Goal: Task Accomplishment & Management: Manage account settings

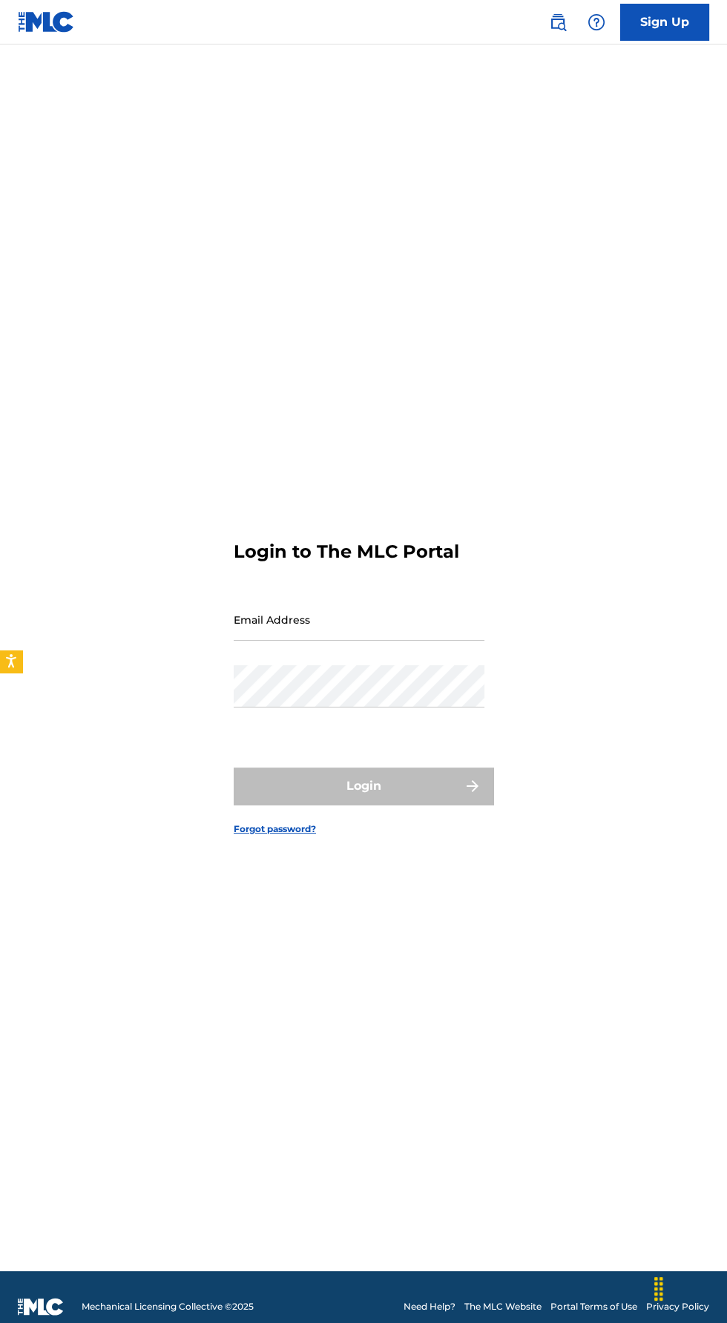
click at [254, 455] on form "Login to The MLC Portal Email Address Password Login Forgot password?" at bounding box center [364, 677] width 260 height 1190
click at [263, 641] on input "Email Address" at bounding box center [359, 620] width 251 height 42
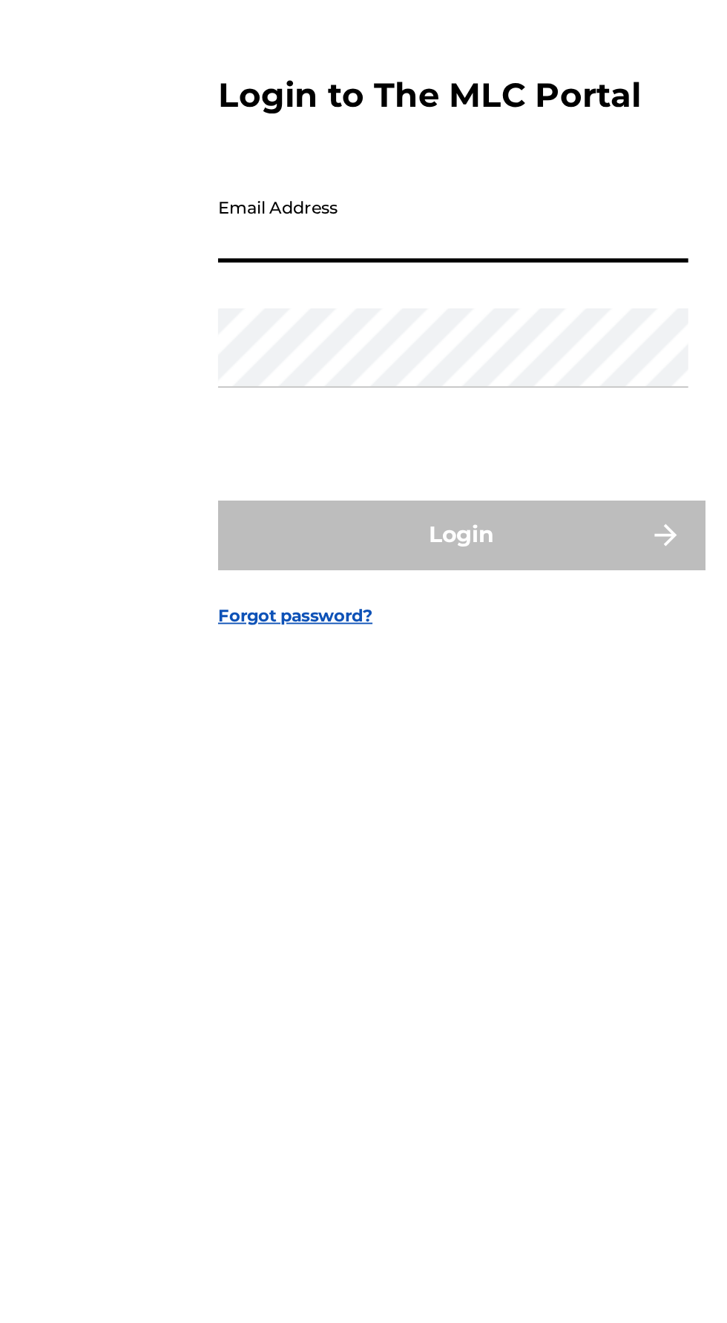
type input "[EMAIL_ADDRESS][DOMAIN_NAME]"
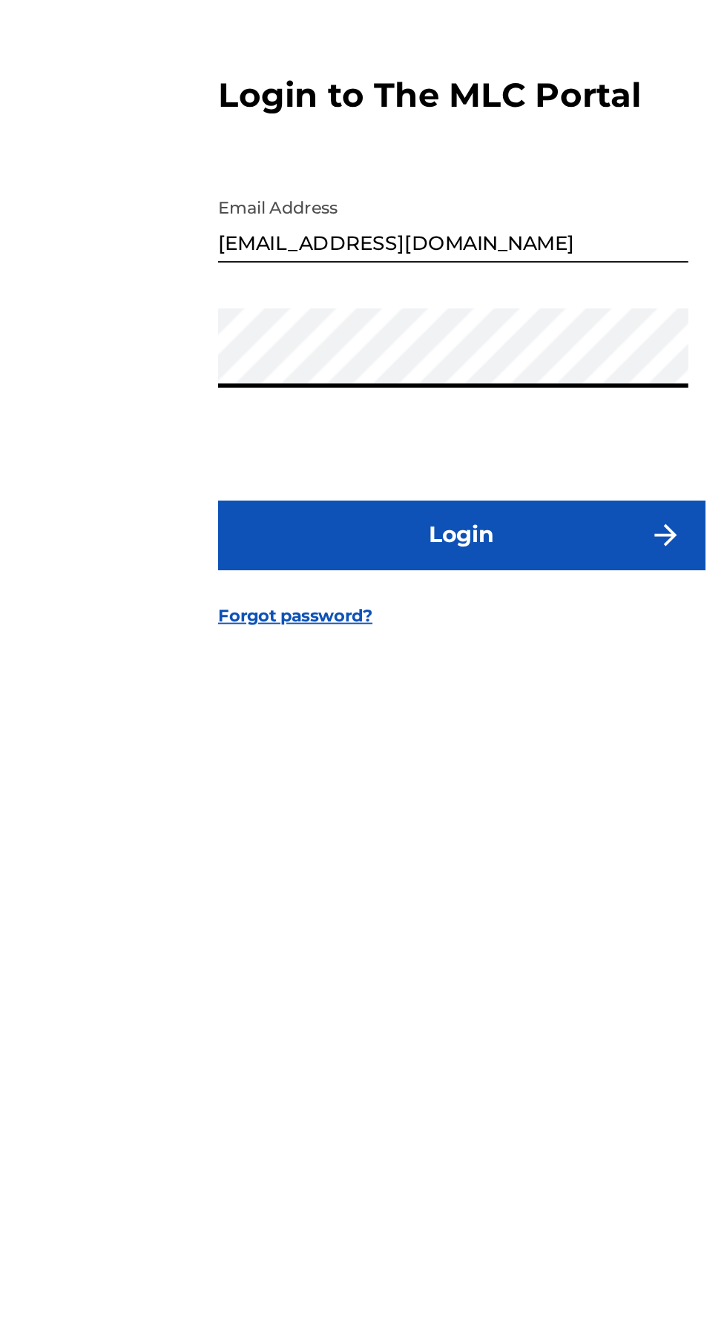
click at [262, 805] on button "Login" at bounding box center [364, 786] width 260 height 37
click at [294, 805] on button "Login" at bounding box center [364, 786] width 260 height 37
click at [252, 805] on button "Login" at bounding box center [364, 786] width 260 height 37
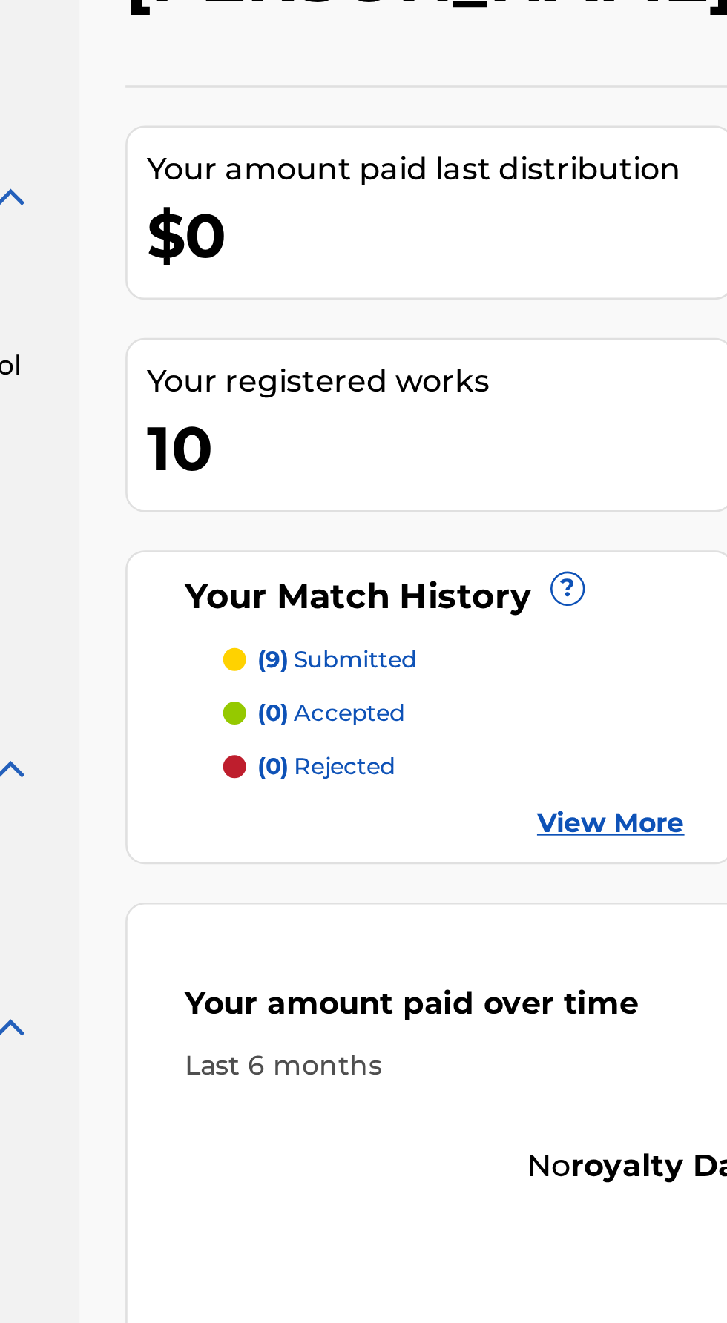
click at [319, 379] on p "(0) accepted" at bounding box center [327, 383] width 57 height 13
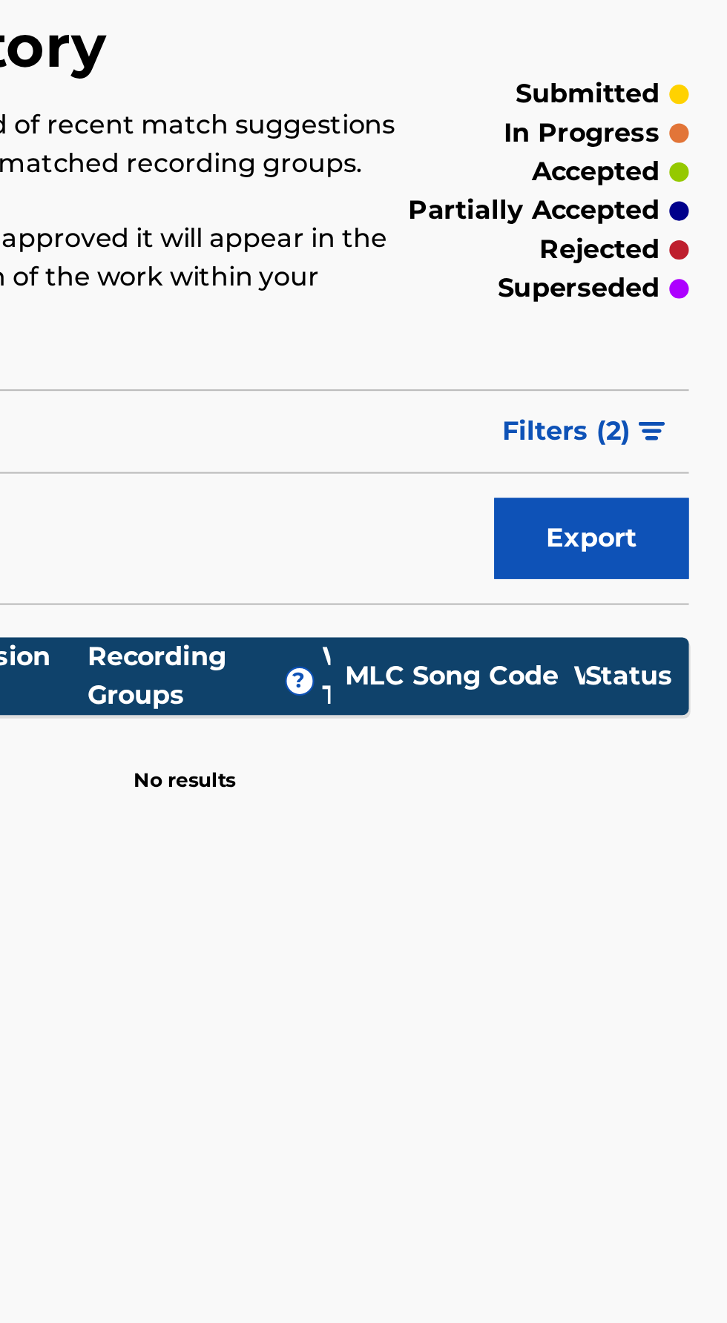
click at [675, 266] on span "Filters ( 2 )" at bounding box center [653, 275] width 59 height 18
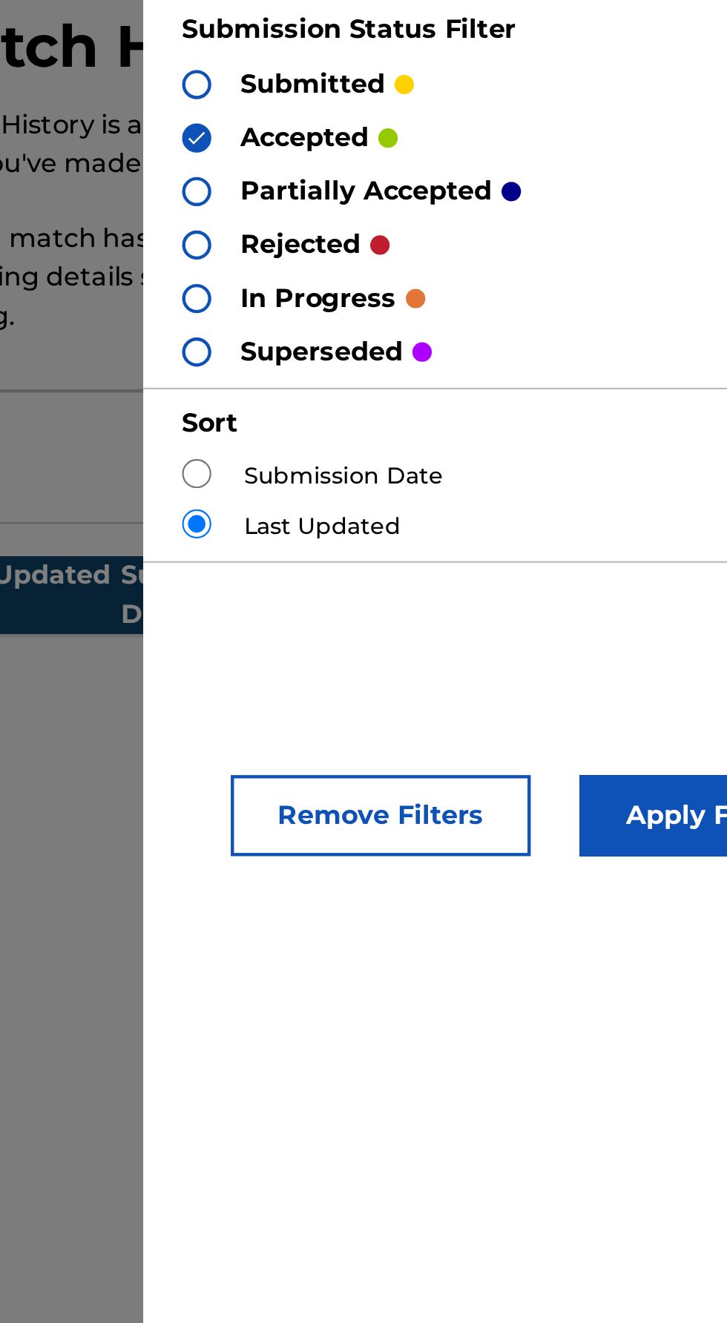
click at [383, 108] on div "submitted" at bounding box center [425, 115] width 106 height 17
click at [377, 117] on div at bounding box center [378, 115] width 13 height 13
click at [377, 136] on img at bounding box center [379, 140] width 10 height 10
click at [579, 450] on button "Apply Filters" at bounding box center [615, 450] width 122 height 37
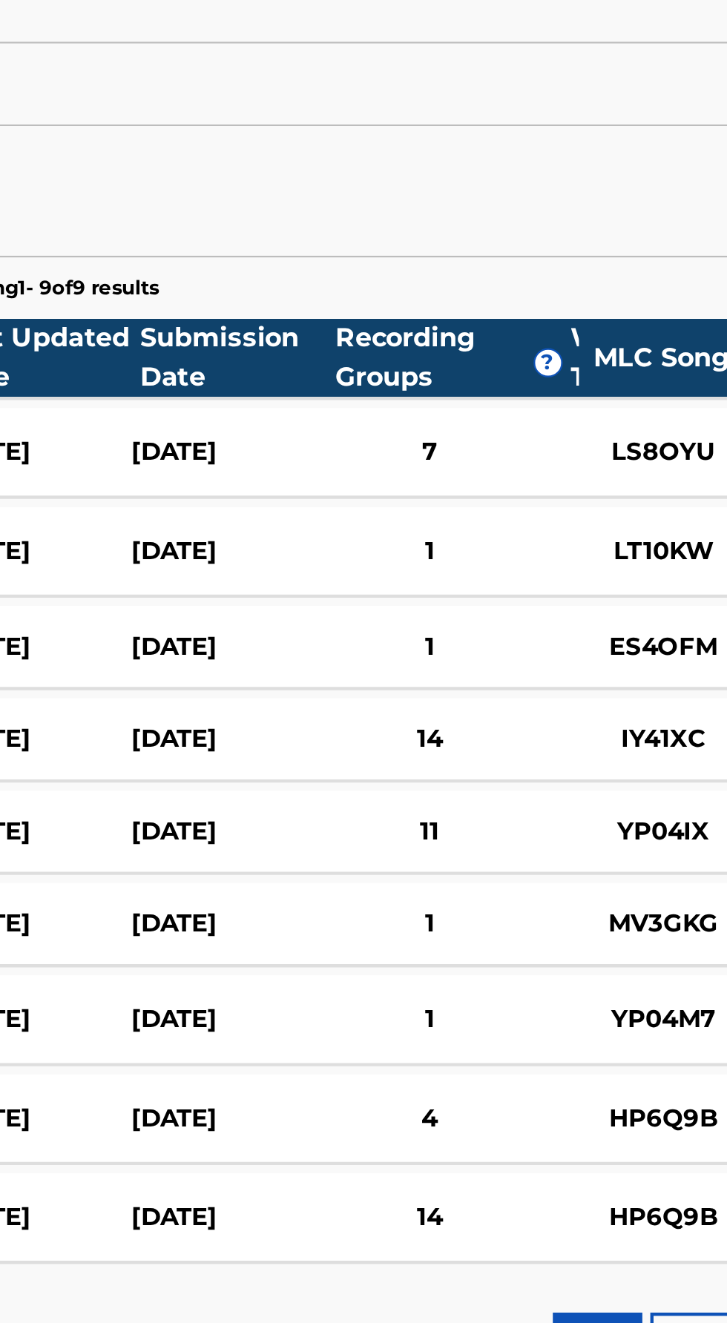
click at [356, 566] on div "[DATE]" at bounding box center [382, 574] width 85 height 17
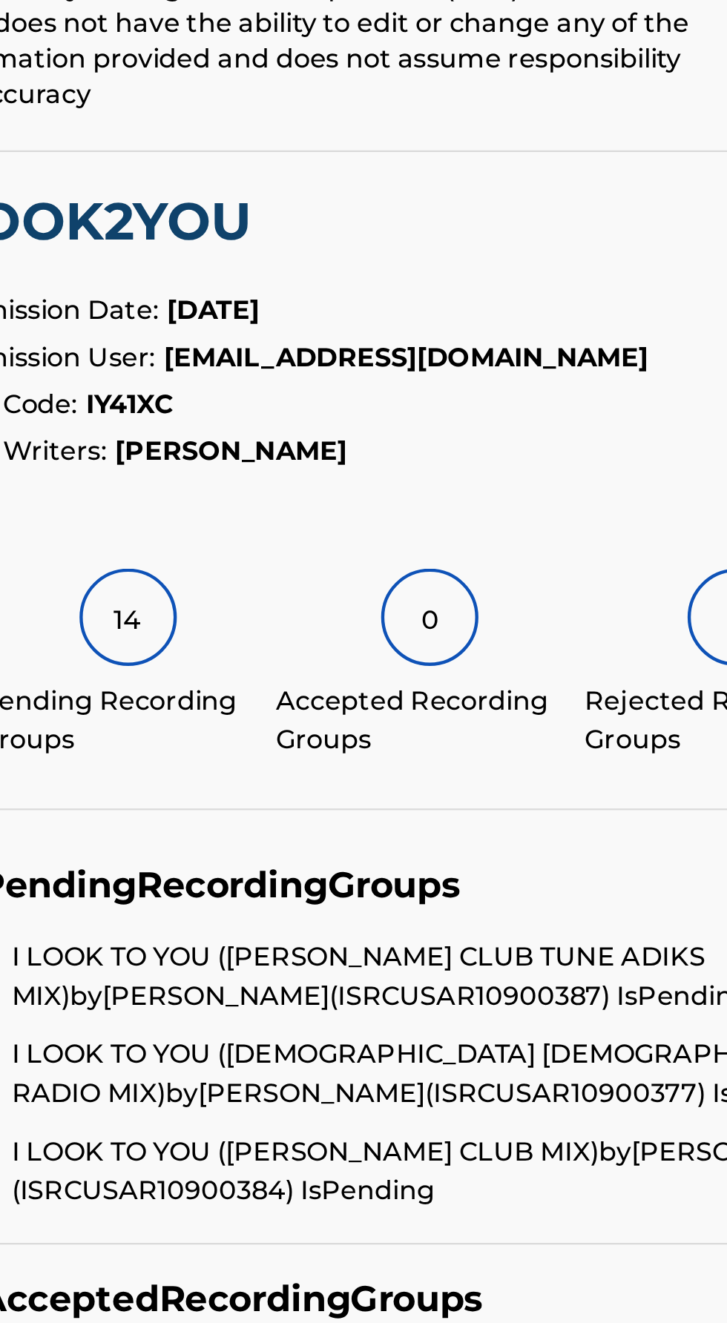
click at [330, 504] on div "14" at bounding box center [339, 518] width 45 height 45
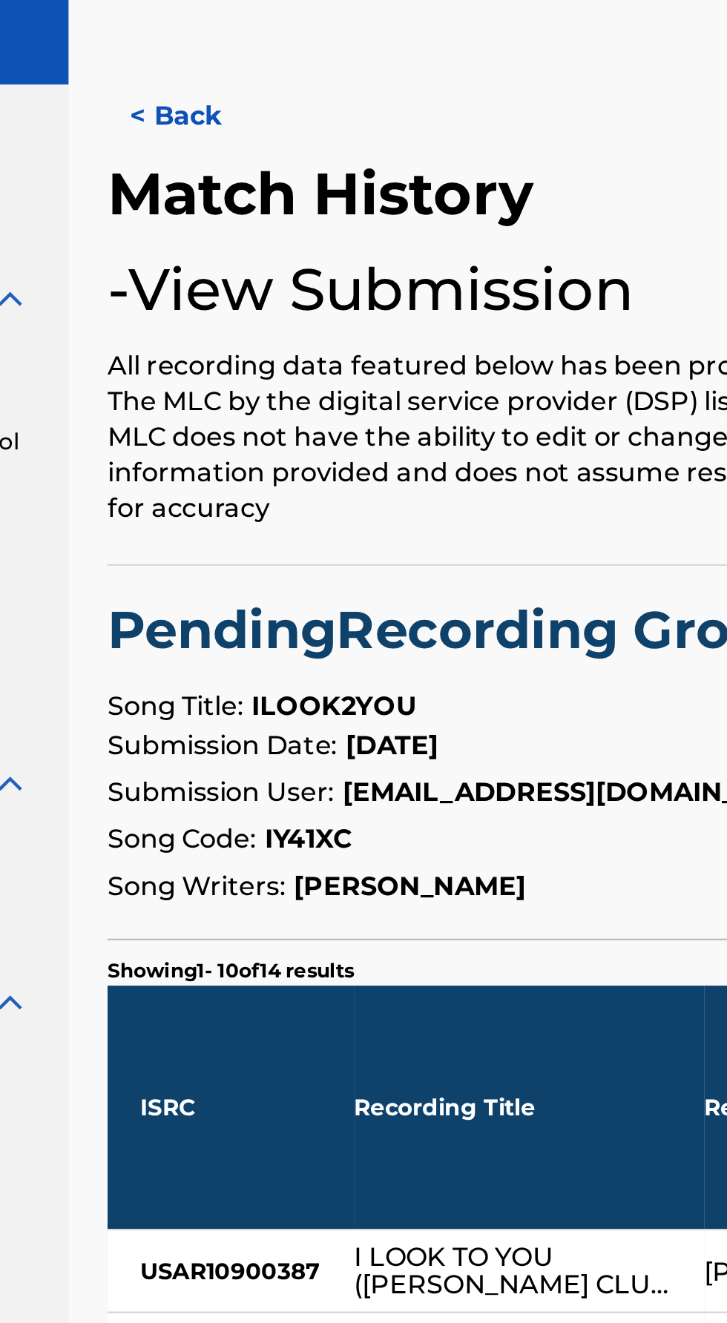
click at [257, 86] on button "< Back" at bounding box center [292, 100] width 89 height 37
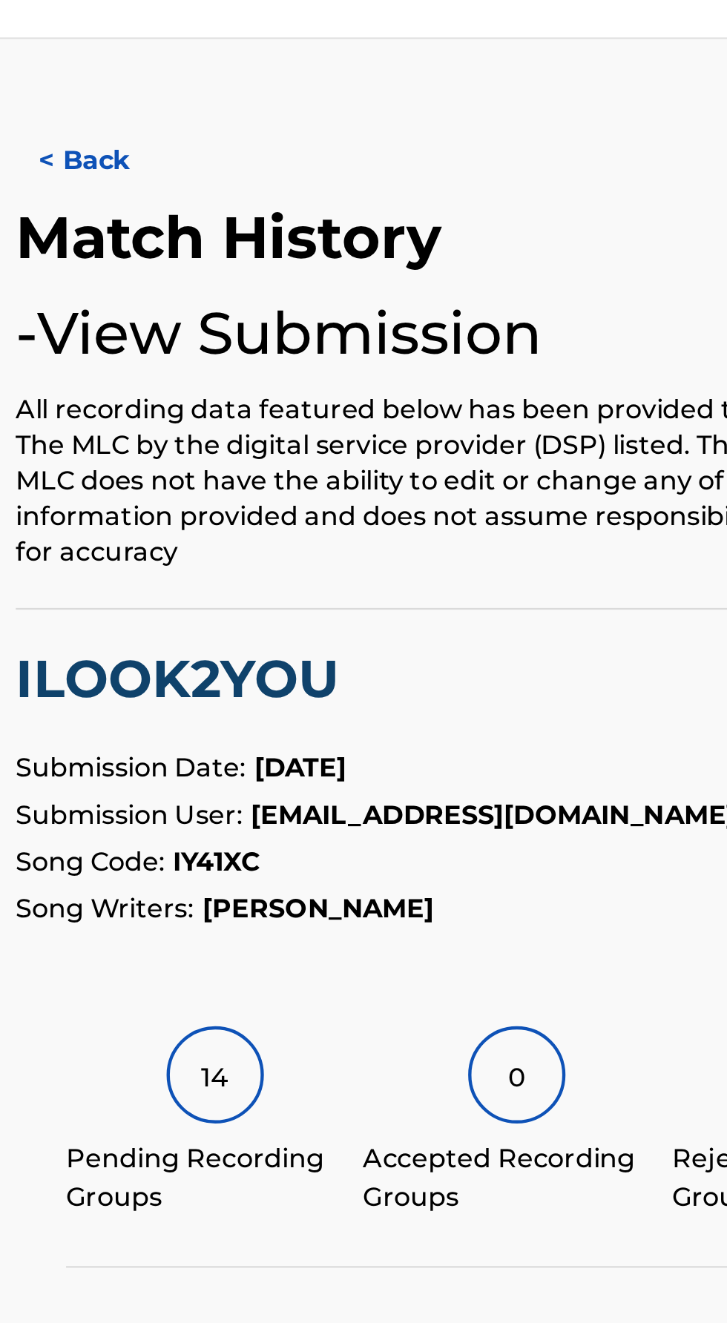
click at [271, 104] on button "< Back" at bounding box center [292, 100] width 89 height 37
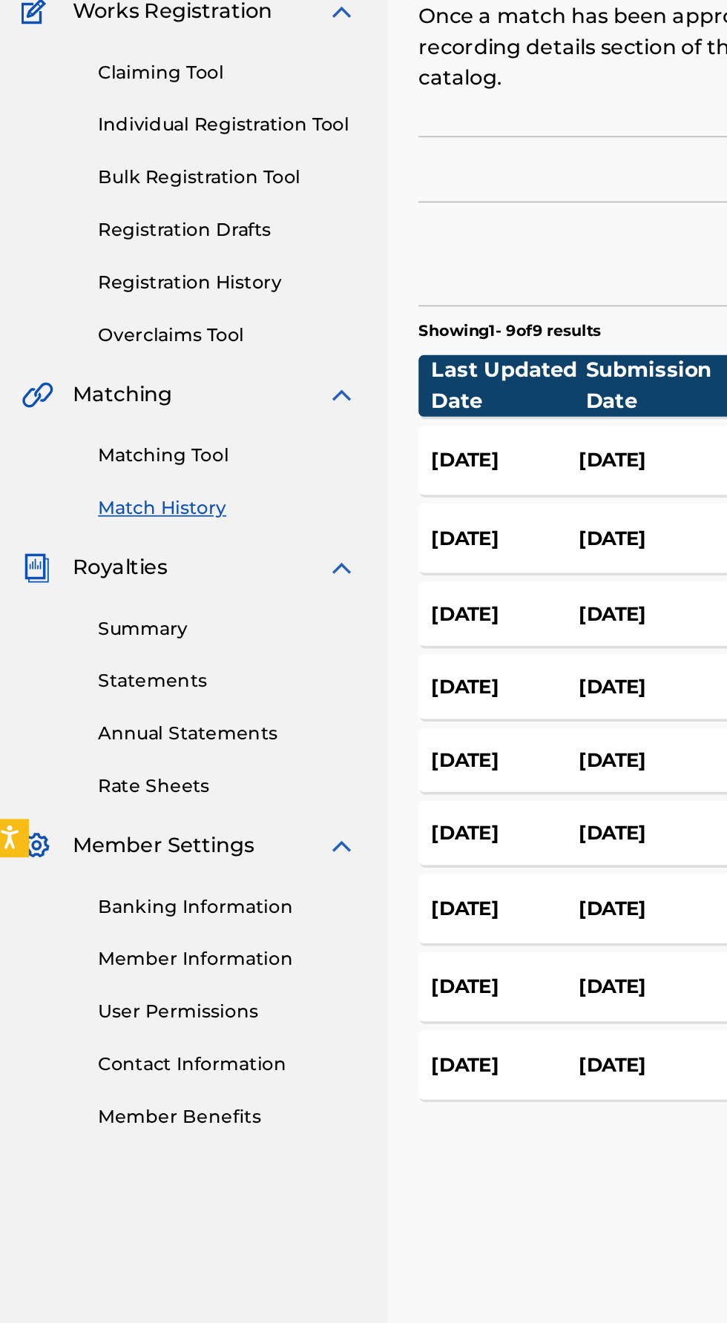
click at [96, 534] on link "Summary" at bounding box center [137, 541] width 150 height 16
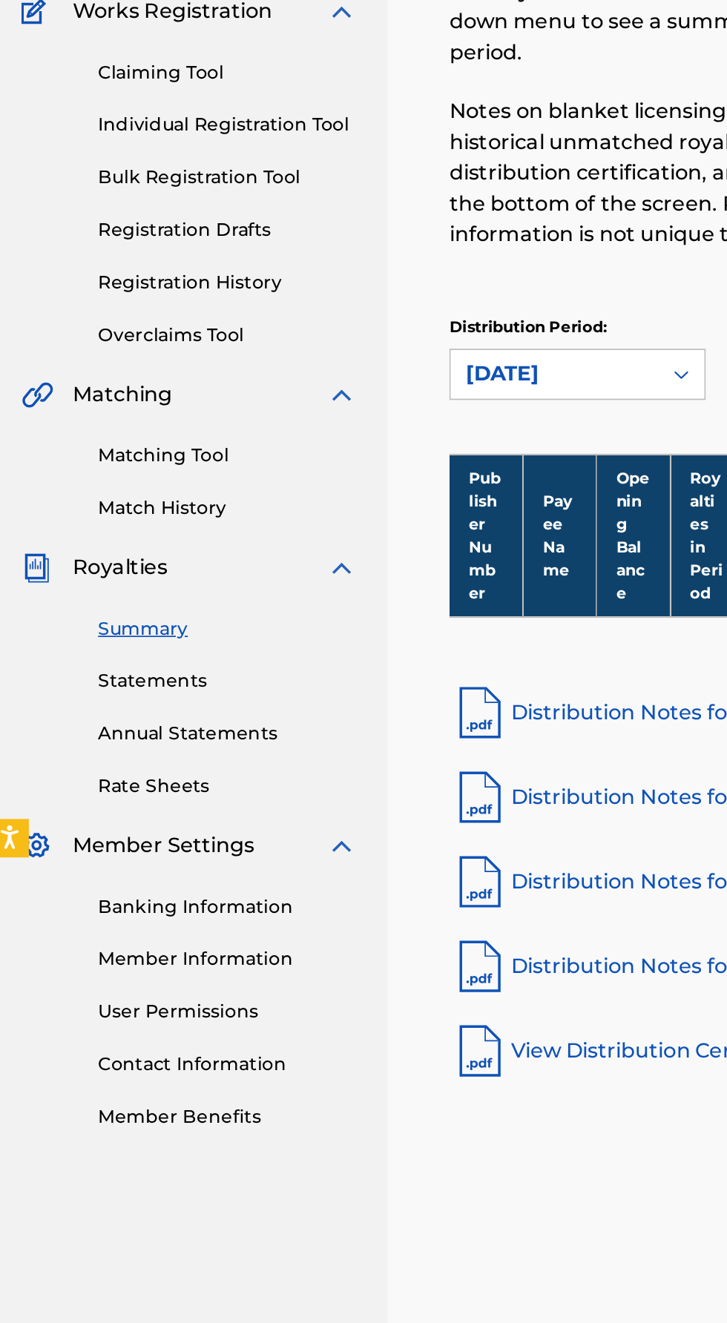
click at [85, 564] on link "Statements" at bounding box center [137, 571] width 150 height 16
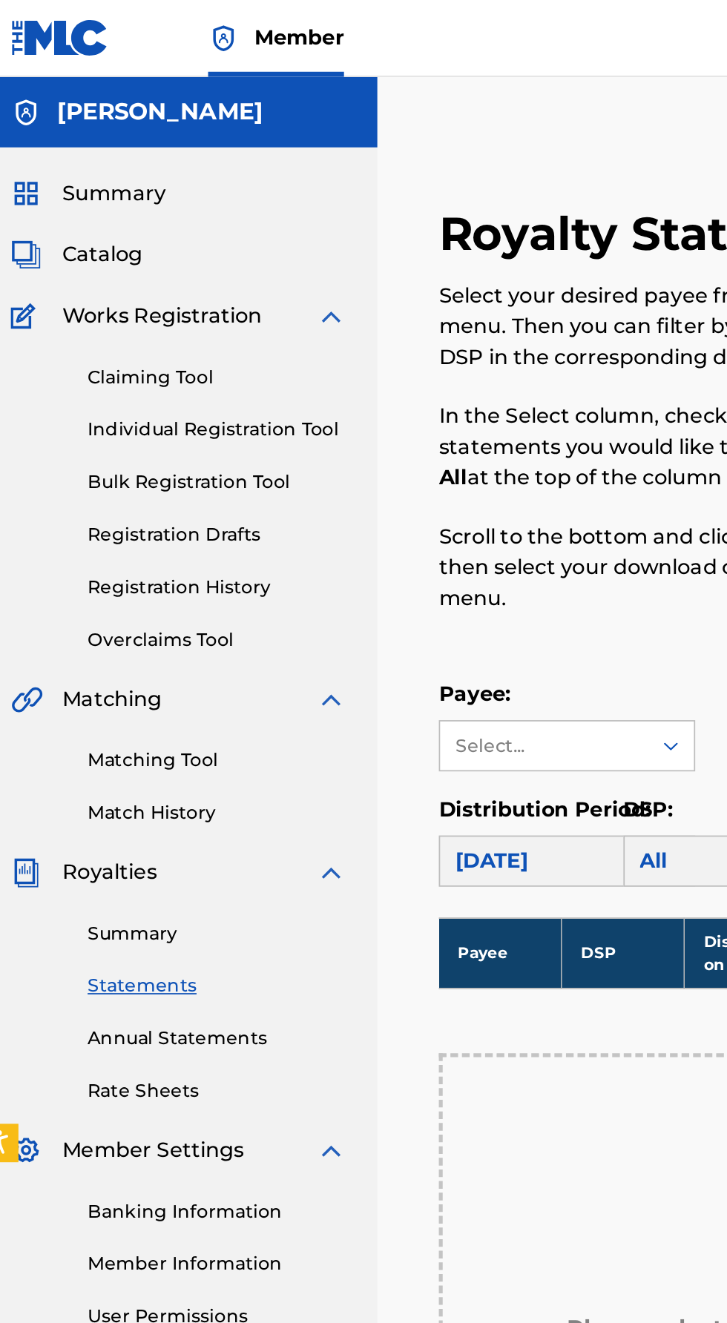
click at [72, 109] on span "Summary" at bounding box center [77, 112] width 60 height 18
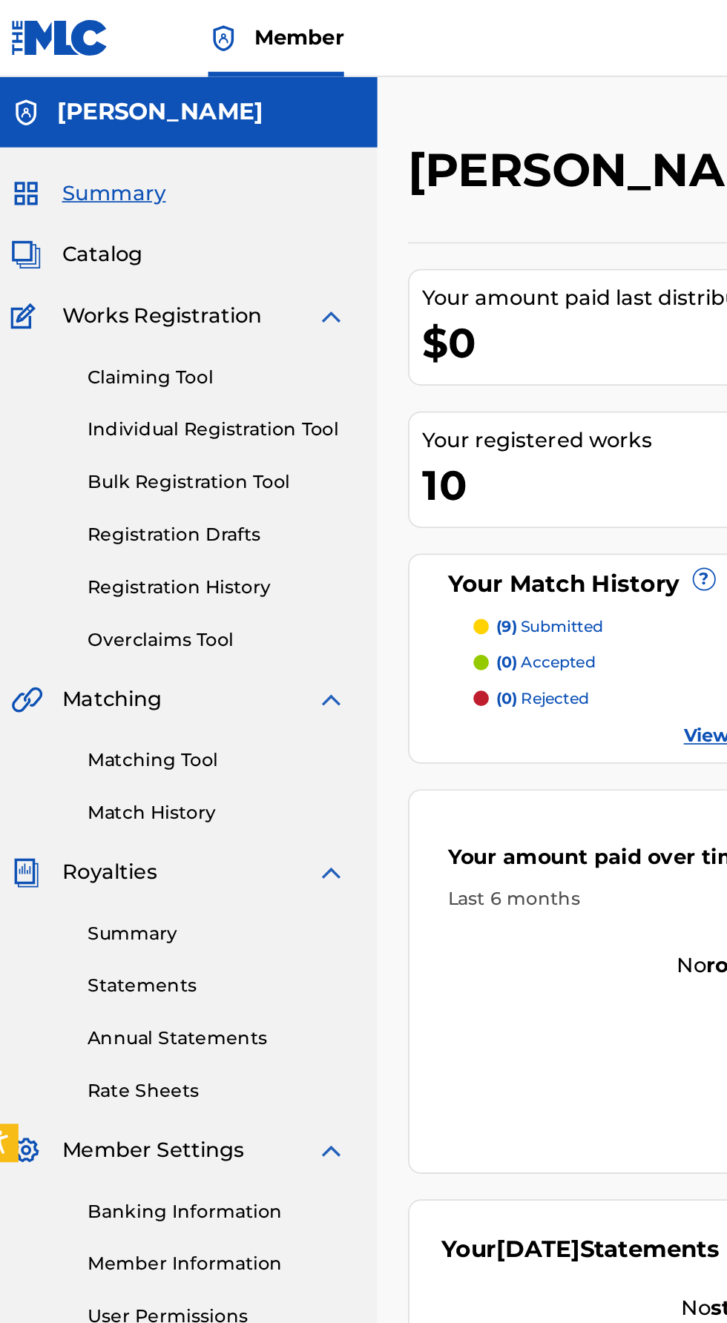
click at [79, 144] on span "Catalog" at bounding box center [70, 148] width 47 height 18
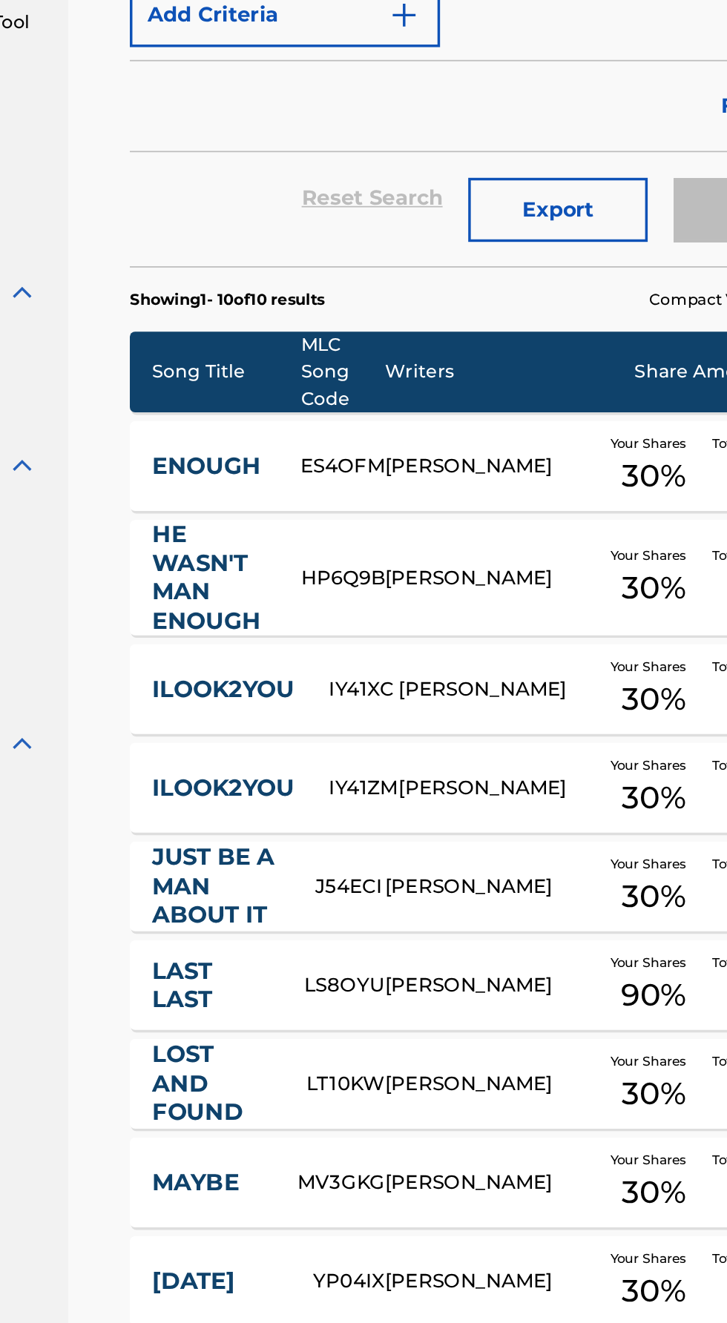
click at [314, 749] on link "JUST BE A MAN ABOUT IT" at bounding box center [315, 749] width 74 height 50
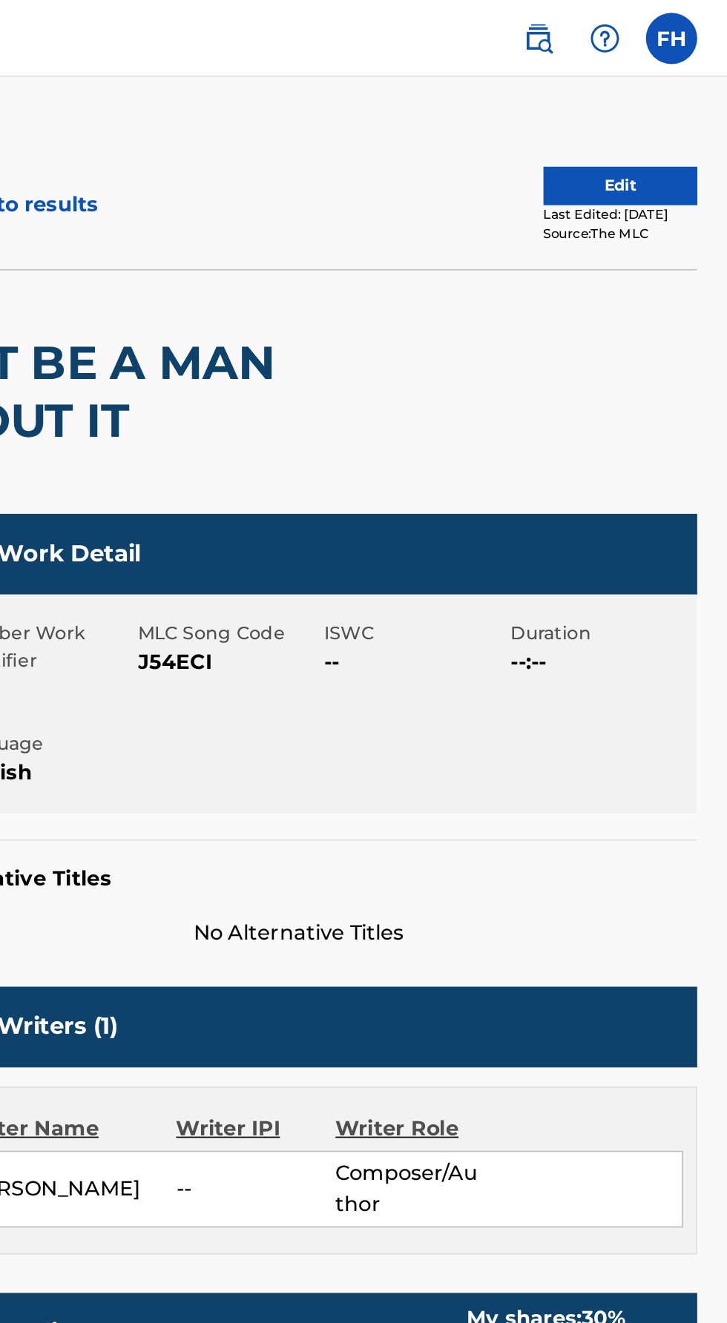
click at [704, 34] on div "FH FH [PERSON_NAME] [PERSON_NAME][EMAIL_ADDRESS][DOMAIN_NAME] Profile Log out" at bounding box center [651, 22] width 116 height 30
click at [684, 24] on label at bounding box center [694, 22] width 30 height 30
click at [694, 22] on input "FH [PERSON_NAME] [PERSON_NAME][EMAIL_ADDRESS][DOMAIN_NAME] Profile Log out" at bounding box center [694, 22] width 0 height 0
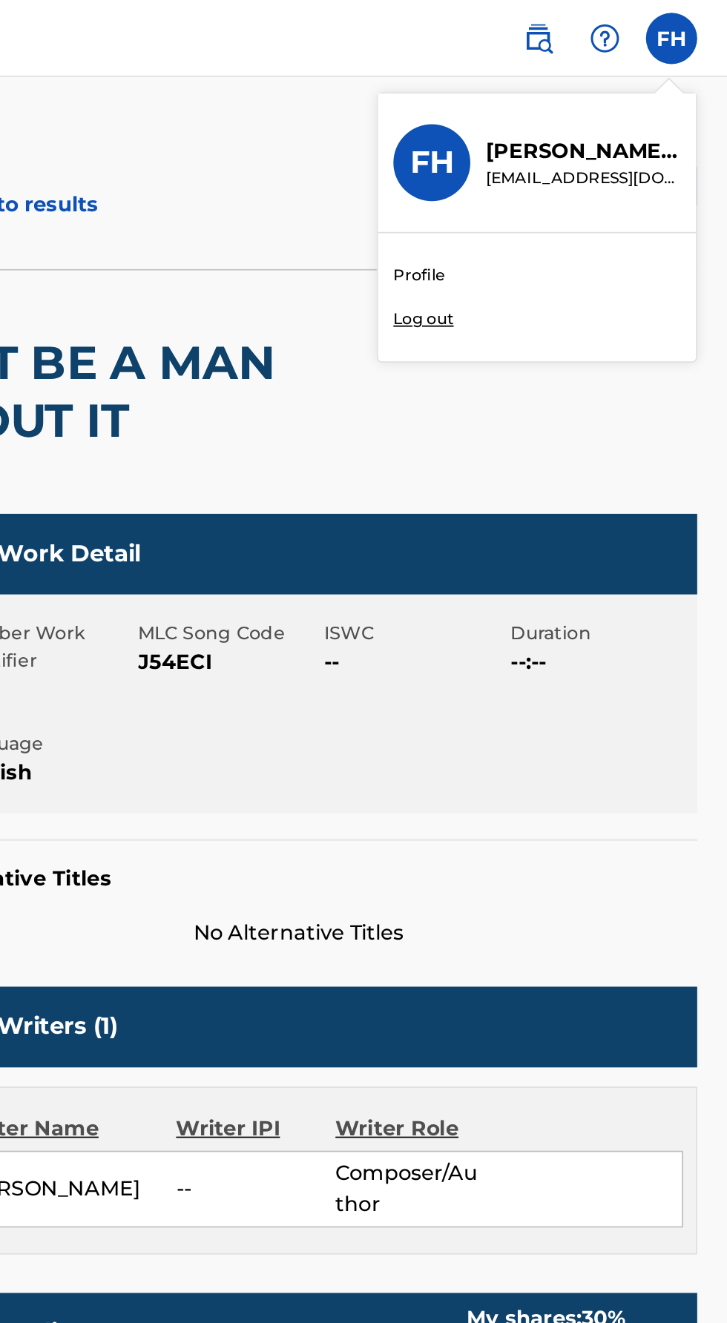
click at [539, 181] on div "Member FH FH [PERSON_NAME] [PERSON_NAME][EMAIL_ADDRESS][DOMAIN_NAME] Profile Lo…" at bounding box center [363, 661] width 727 height 1323
